Goal: Task Accomplishment & Management: Manage account settings

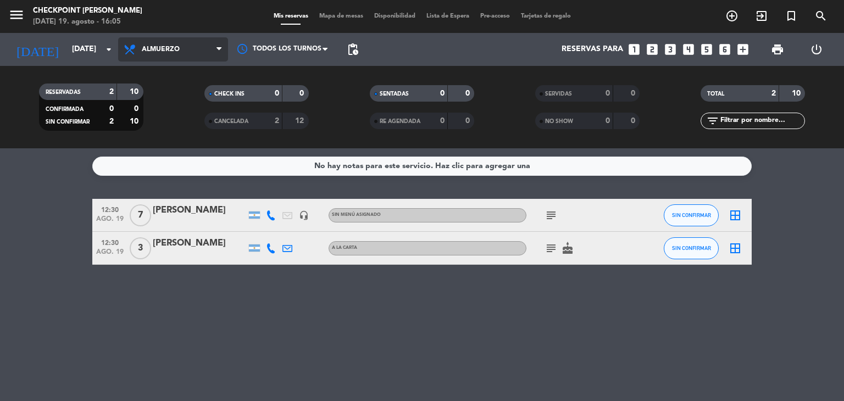
click at [176, 46] on span "Almuerzo" at bounding box center [161, 50] width 38 height 8
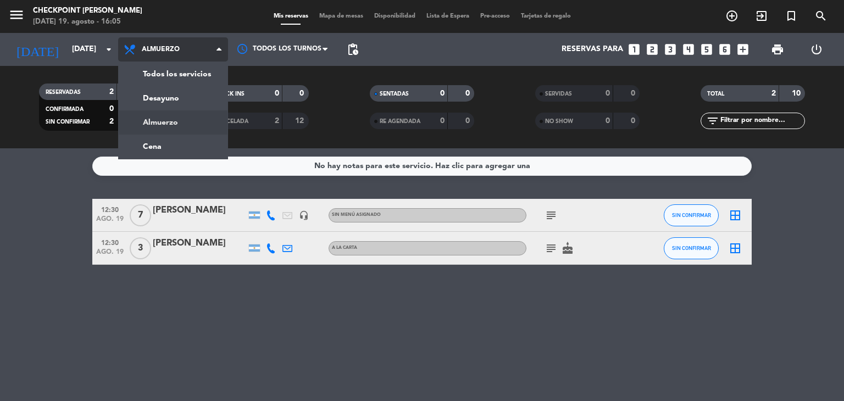
click at [176, 46] on span "Almuerzo" at bounding box center [161, 50] width 38 height 8
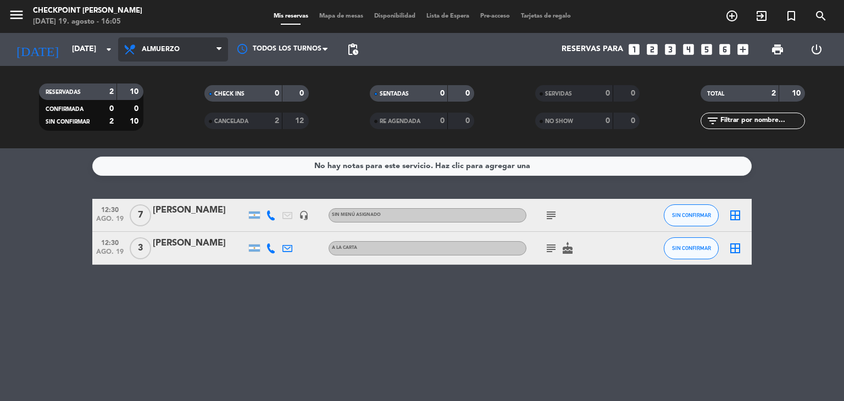
click at [176, 46] on span "Almuerzo" at bounding box center [161, 50] width 38 height 8
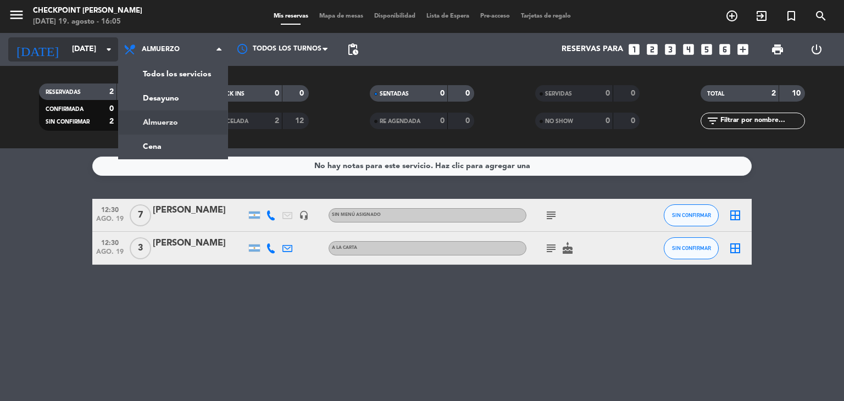
click at [74, 42] on input "[DATE]" at bounding box center [119, 50] width 104 height 20
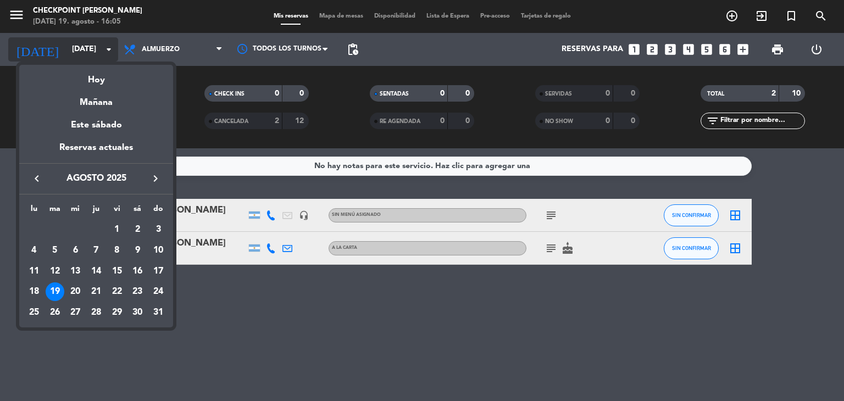
drag, startPoint x: 61, startPoint y: 44, endPoint x: 66, endPoint y: 47, distance: 5.7
click at [62, 44] on div at bounding box center [422, 200] width 844 height 401
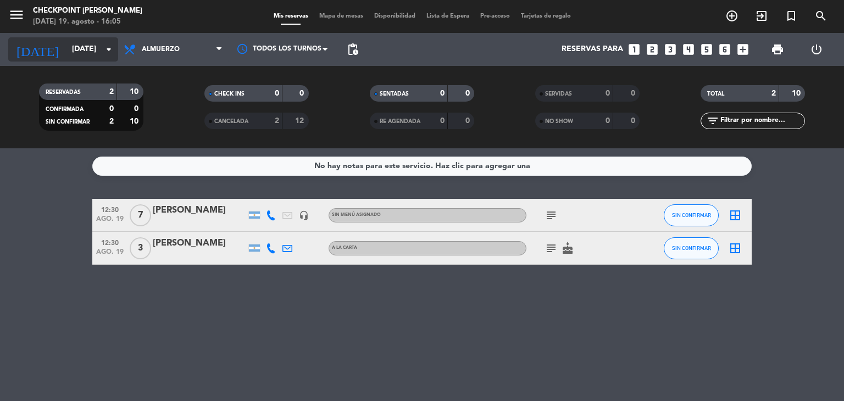
click at [76, 50] on input "[DATE]" at bounding box center [119, 50] width 104 height 20
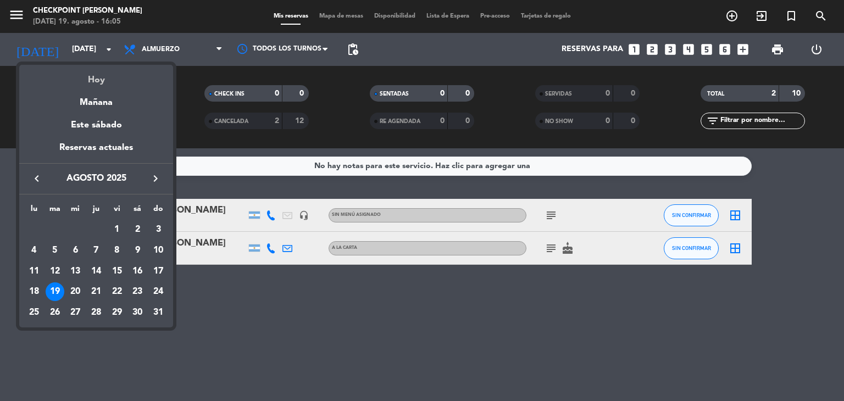
click at [91, 75] on div "Hoy" at bounding box center [96, 76] width 154 height 23
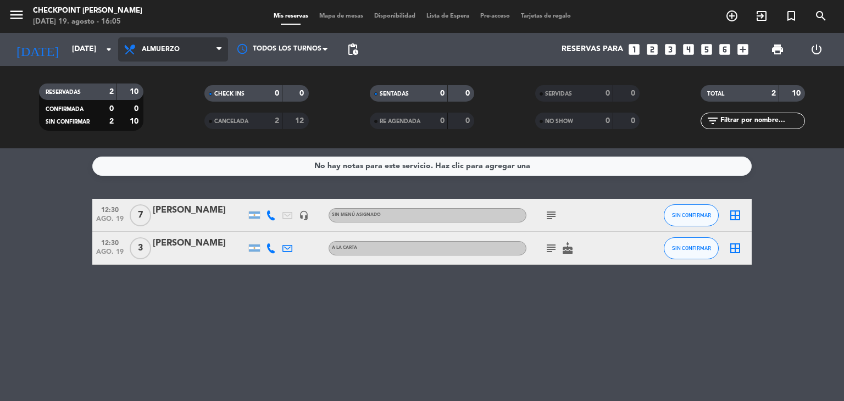
click at [151, 53] on span "Almuerzo" at bounding box center [161, 50] width 38 height 8
click at [154, 144] on div "menu Checkpoint [PERSON_NAME][DATE] 19. agosto - 16:05 Mis reservas Mapa de mes…" at bounding box center [422, 74] width 844 height 148
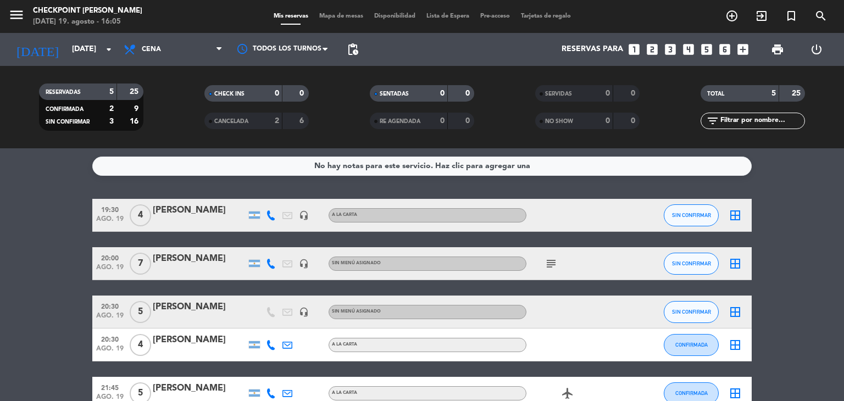
click at [57, 243] on bookings-row "19:30 [DATE] 4 [PERSON_NAME] headset_mic A LA CARTA SIN CONFIRMAR border_all 20…" at bounding box center [422, 304] width 844 height 211
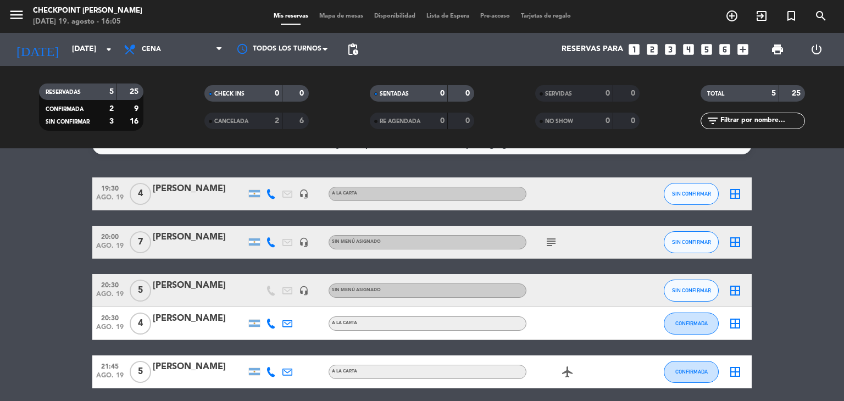
scroll to position [9, 0]
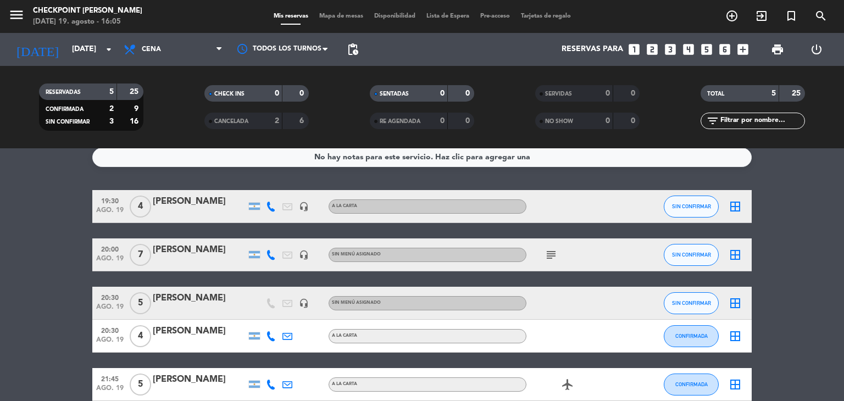
click at [548, 253] on icon "subject" at bounding box center [551, 254] width 13 height 13
